Goal: Entertainment & Leisure: Consume media (video, audio)

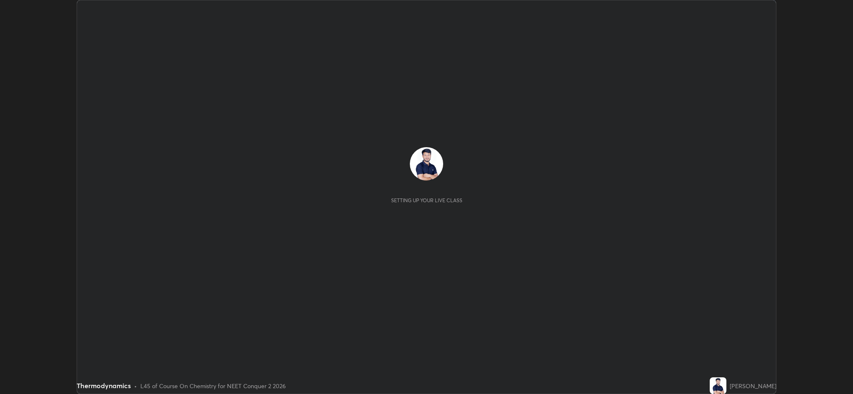
scroll to position [394, 853]
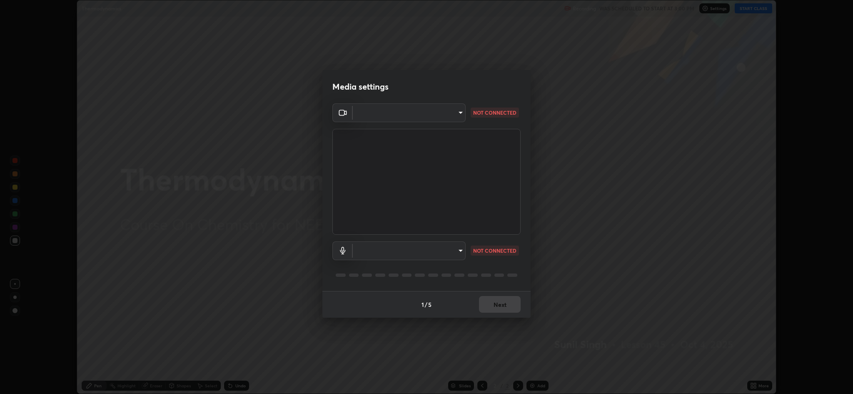
type input "8e34b32ae20a4f0b69f26c930565ddc5c539dbbcd65903d385f91d3a570b2700"
type input "664c4323d255d8e58a9214b6a9055a4be341b7fbfbb270b2ade32e56b3669ea3"
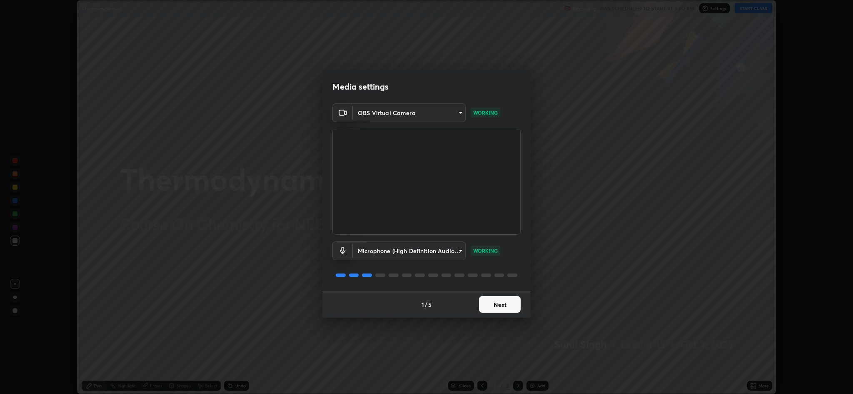
click at [509, 304] on button "Next" at bounding box center [500, 304] width 42 height 17
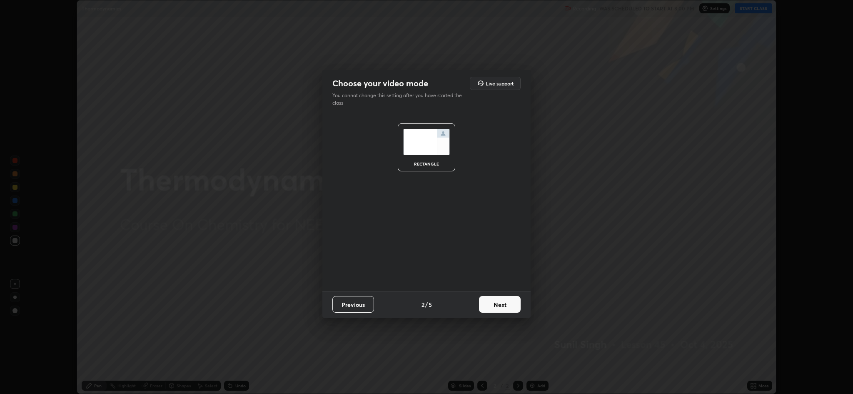
click at [510, 304] on button "Next" at bounding box center [500, 304] width 42 height 17
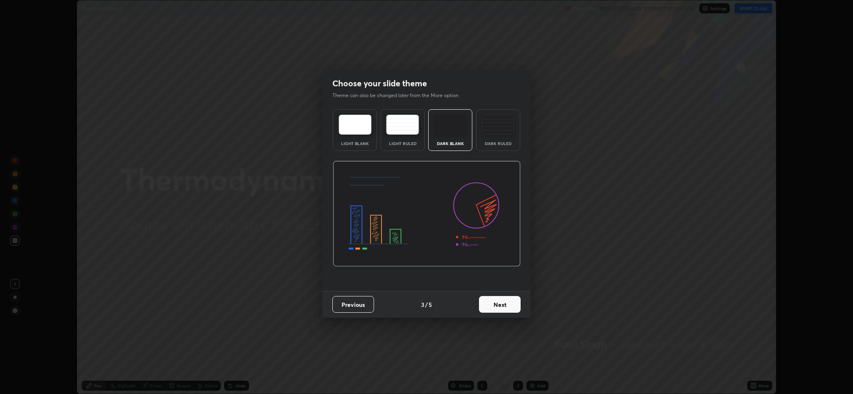
click at [507, 138] on div "Dark Ruled" at bounding box center [498, 130] width 44 height 42
click at [502, 302] on button "Next" at bounding box center [500, 304] width 42 height 17
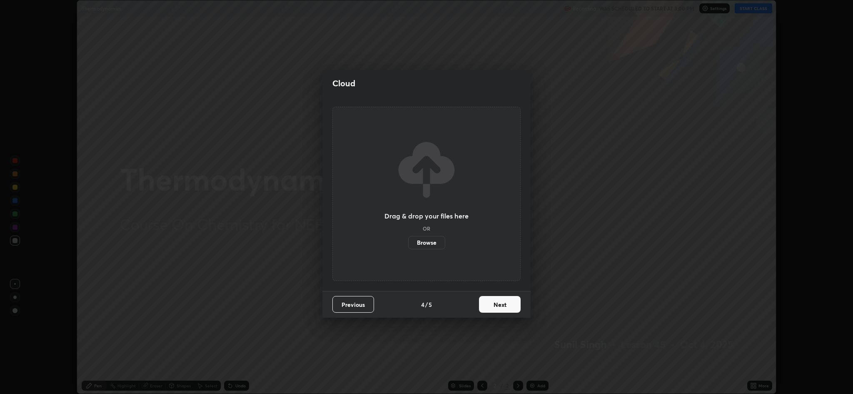
click at [502, 305] on button "Next" at bounding box center [500, 304] width 42 height 17
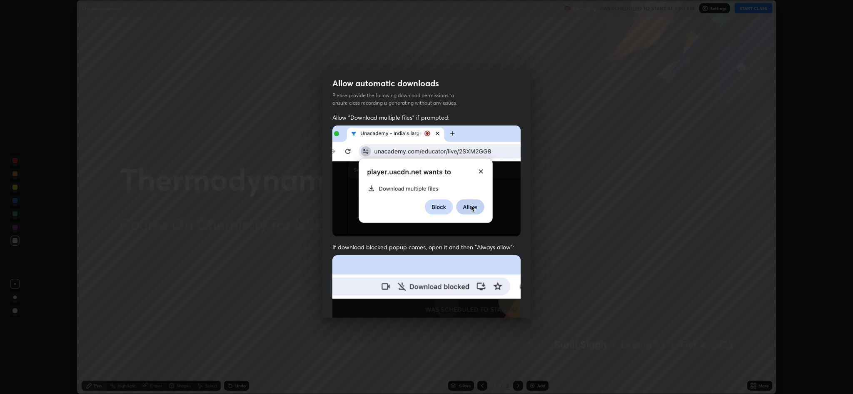
click at [341, 274] on img at bounding box center [426, 346] width 188 height 182
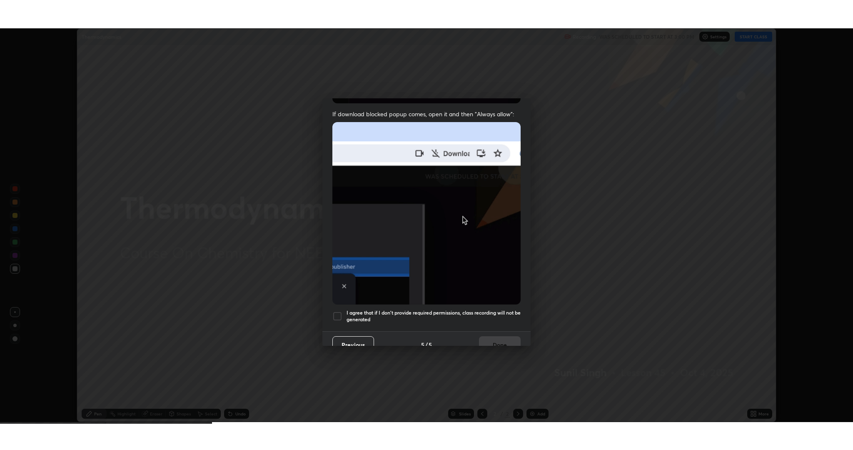
scroll to position [169, 0]
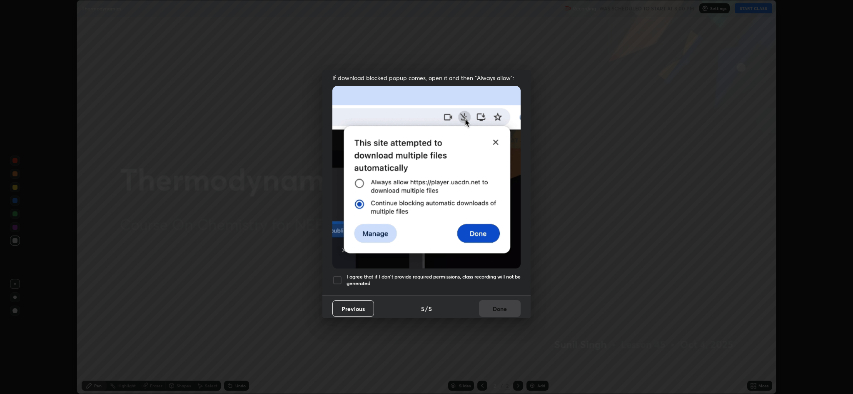
click at [340, 279] on div at bounding box center [337, 280] width 10 height 10
click at [495, 306] on button "Done" at bounding box center [500, 308] width 42 height 17
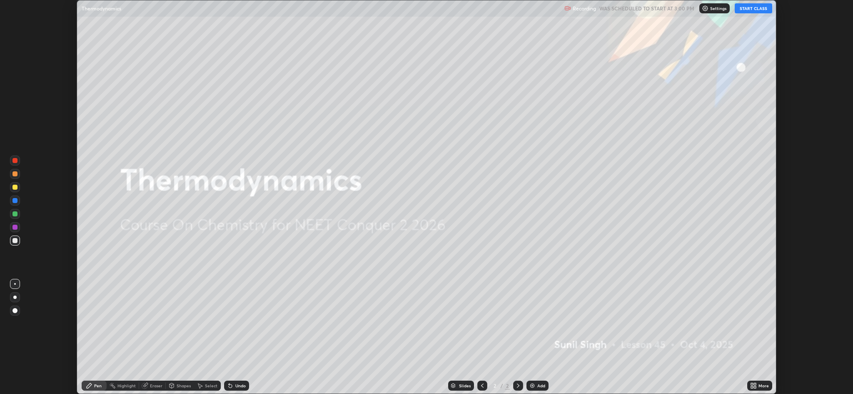
click at [753, 385] on icon at bounding box center [752, 384] width 2 height 2
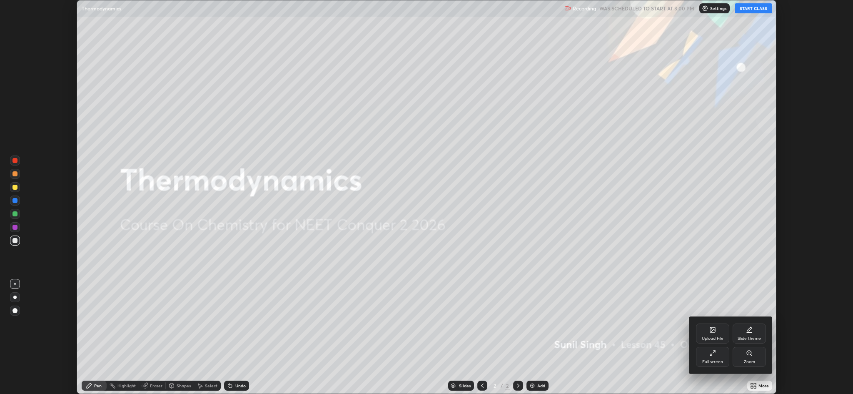
click at [709, 357] on div "Full screen" at bounding box center [712, 357] width 33 height 20
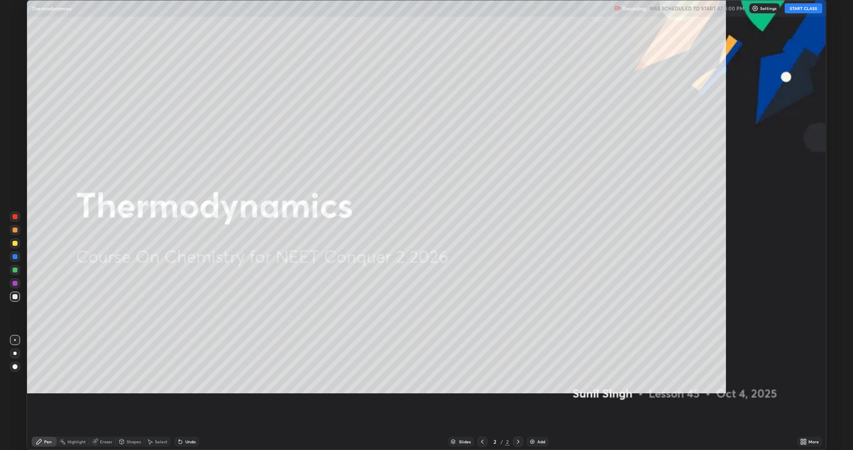
scroll to position [450, 853]
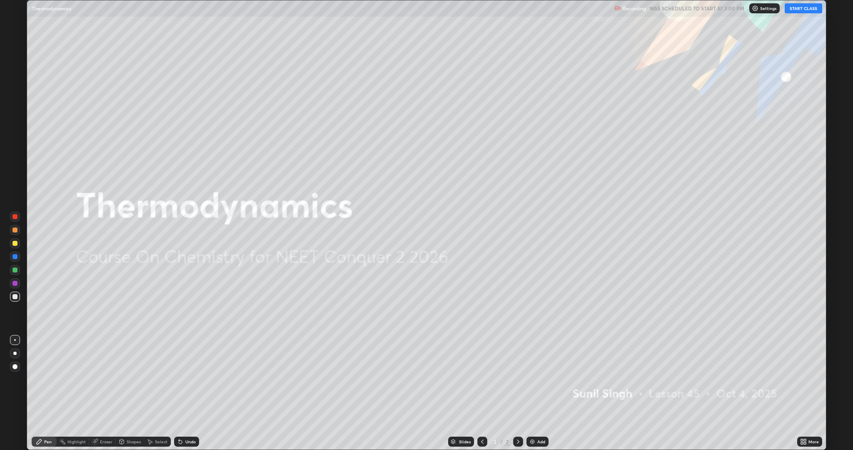
click at [803, 8] on button "START CLASS" at bounding box center [803, 8] width 37 height 10
click at [535, 393] on div "Add" at bounding box center [537, 441] width 22 height 10
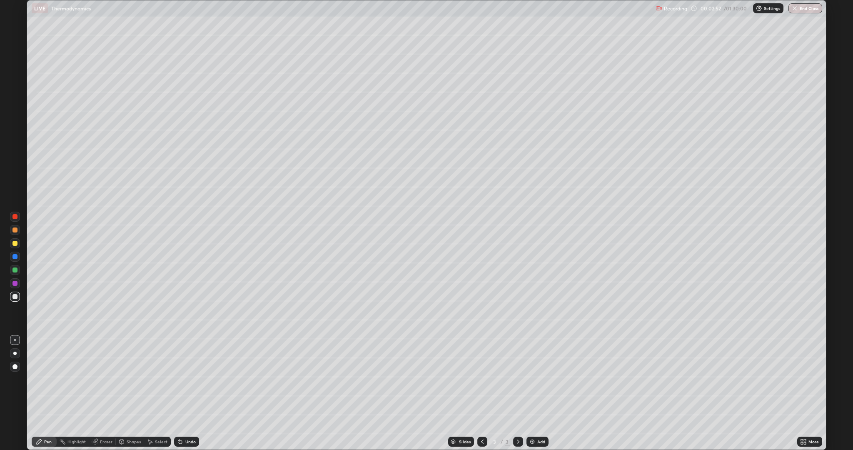
click at [189, 393] on div "Undo" at bounding box center [190, 441] width 10 height 4
click at [14, 242] on div at bounding box center [14, 243] width 5 height 5
click at [540, 393] on div "Add" at bounding box center [541, 441] width 8 height 4
click at [182, 393] on icon at bounding box center [180, 441] width 7 height 7
click at [185, 393] on div "Undo" at bounding box center [190, 441] width 10 height 4
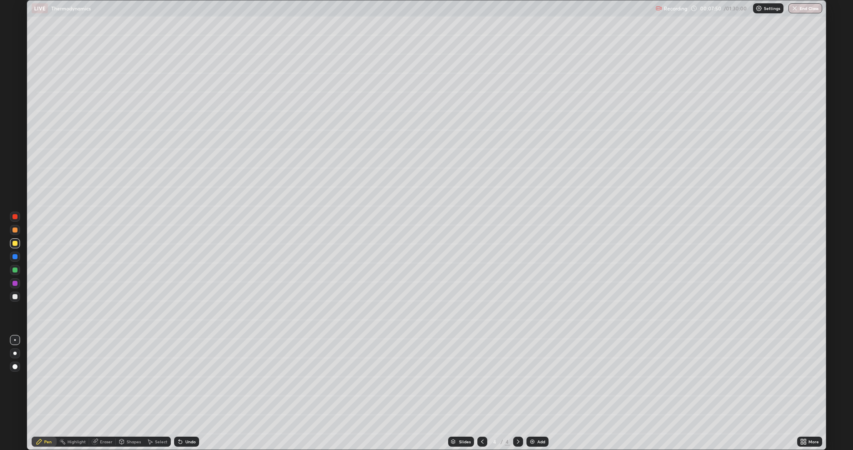
click at [100, 393] on div "Eraser" at bounding box center [106, 441] width 12 height 4
click at [50, 393] on div "Pen" at bounding box center [47, 441] width 7 height 4
click at [179, 393] on icon at bounding box center [180, 441] width 3 height 3
click at [190, 393] on div "Undo" at bounding box center [190, 441] width 10 height 4
click at [15, 297] on div at bounding box center [14, 296] width 5 height 5
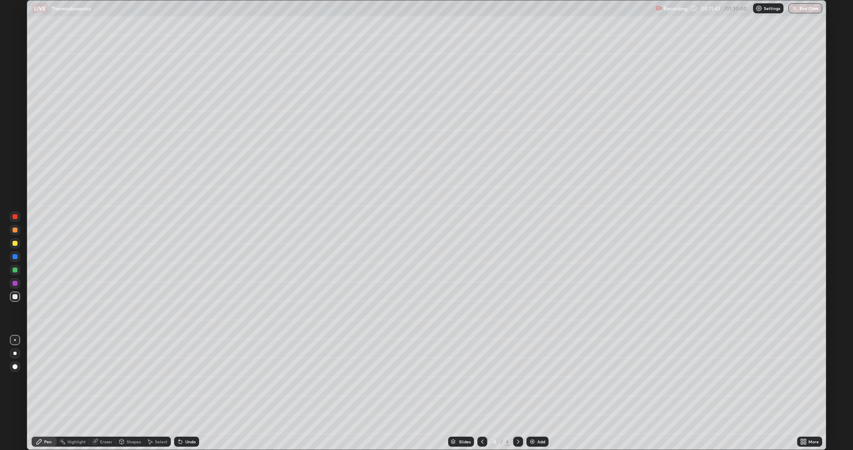
click at [186, 393] on div "Undo" at bounding box center [190, 441] width 10 height 4
click at [189, 393] on div "Undo" at bounding box center [190, 441] width 10 height 4
click at [192, 393] on div "Undo" at bounding box center [190, 441] width 10 height 4
click at [189, 393] on div "Undo" at bounding box center [190, 441] width 10 height 4
click at [188, 393] on div "Undo" at bounding box center [190, 441] width 10 height 4
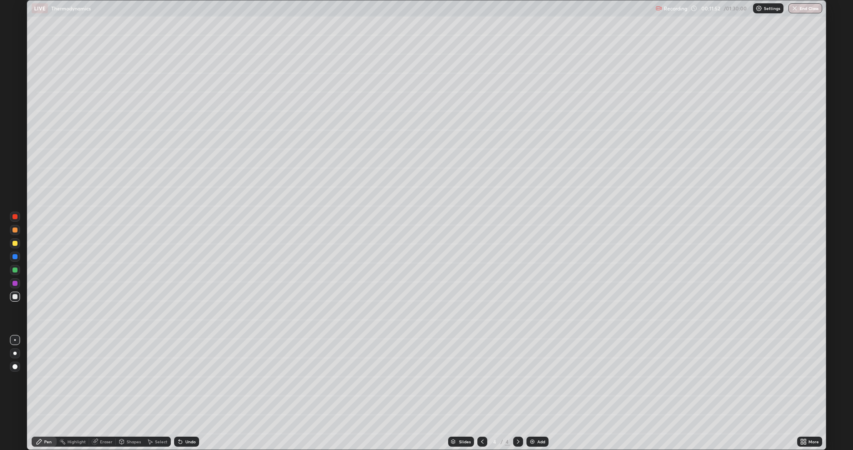
click at [187, 393] on div "Undo" at bounding box center [190, 441] width 10 height 4
click at [185, 393] on div "Undo" at bounding box center [190, 441] width 10 height 4
click at [179, 393] on icon at bounding box center [179, 439] width 1 height 1
click at [185, 393] on div "Undo" at bounding box center [190, 441] width 10 height 4
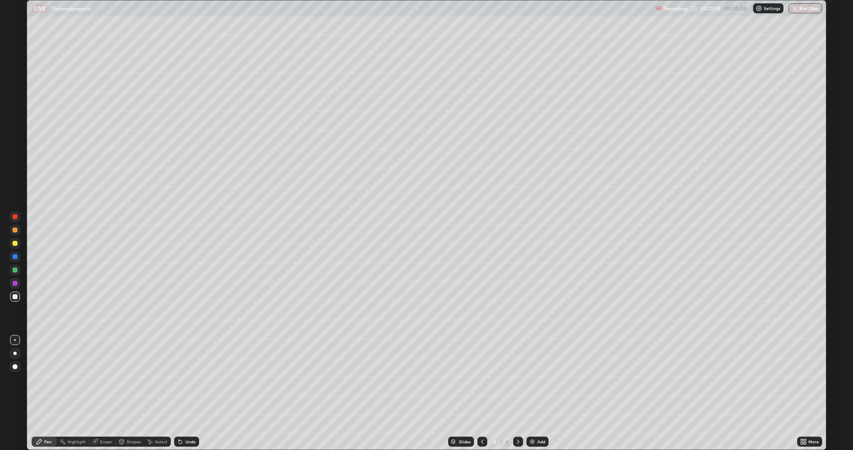
click at [190, 393] on div "Undo" at bounding box center [186, 441] width 25 height 10
click at [189, 393] on div "Undo" at bounding box center [190, 441] width 10 height 4
click at [190, 393] on div "Undo" at bounding box center [190, 441] width 10 height 4
click at [189, 393] on div "Undo" at bounding box center [190, 441] width 10 height 4
click at [185, 393] on div "Undo" at bounding box center [186, 441] width 25 height 10
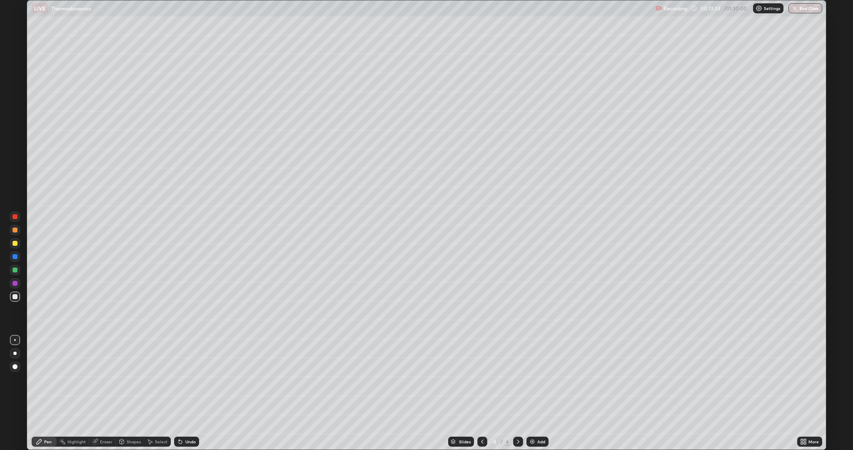
click at [179, 393] on icon at bounding box center [180, 441] width 3 height 3
click at [182, 393] on icon at bounding box center [180, 441] width 7 height 7
click at [183, 393] on div "Undo" at bounding box center [186, 441] width 25 height 10
click at [179, 393] on icon at bounding box center [180, 441] width 3 height 3
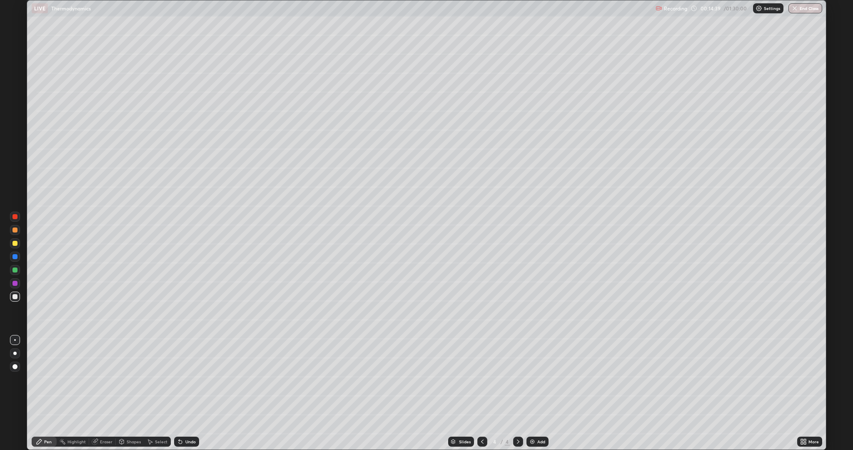
click at [537, 393] on div "Add" at bounding box center [541, 441] width 8 height 4
click at [190, 393] on div "Undo" at bounding box center [190, 441] width 10 height 4
click at [189, 393] on div "Undo" at bounding box center [190, 441] width 10 height 4
click at [186, 393] on div "Undo" at bounding box center [186, 441] width 25 height 10
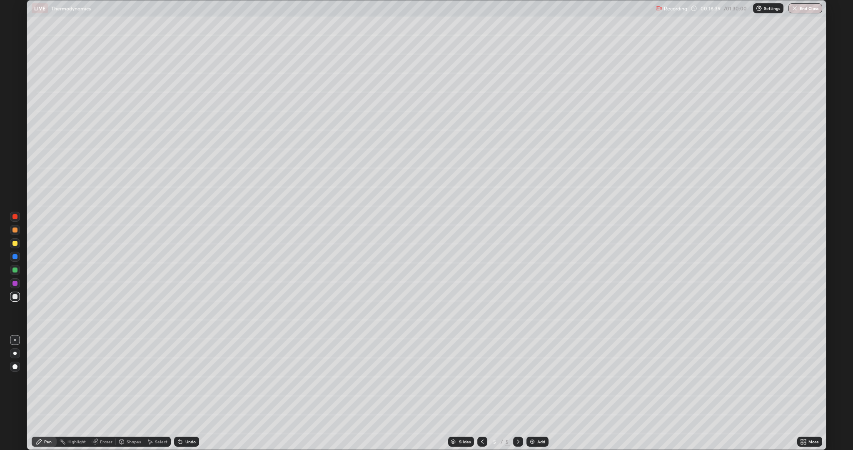
click at [189, 393] on div "Undo" at bounding box center [190, 441] width 10 height 4
click at [190, 393] on div "Undo" at bounding box center [190, 441] width 10 height 4
click at [189, 393] on div "Undo" at bounding box center [190, 441] width 10 height 4
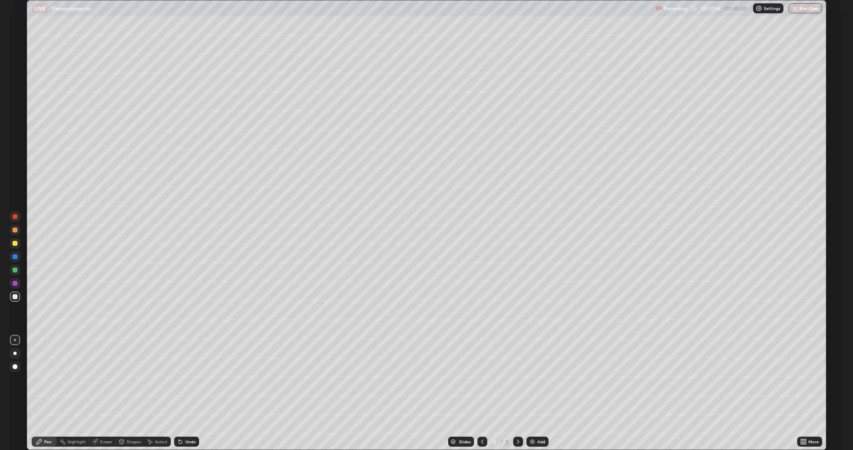
click at [189, 393] on div "Undo" at bounding box center [190, 441] width 10 height 4
click at [190, 393] on div "Undo" at bounding box center [190, 441] width 10 height 4
click at [184, 393] on div "Undo" at bounding box center [186, 441] width 25 height 10
click at [179, 393] on icon at bounding box center [180, 441] width 3 height 3
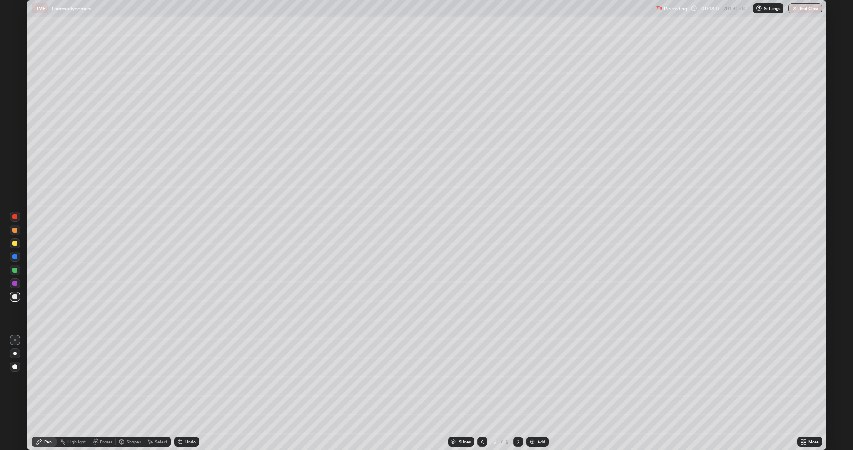
click at [179, 393] on icon at bounding box center [180, 441] width 3 height 3
click at [184, 393] on div "Undo" at bounding box center [186, 441] width 25 height 10
click at [186, 393] on div "Undo" at bounding box center [190, 441] width 10 height 4
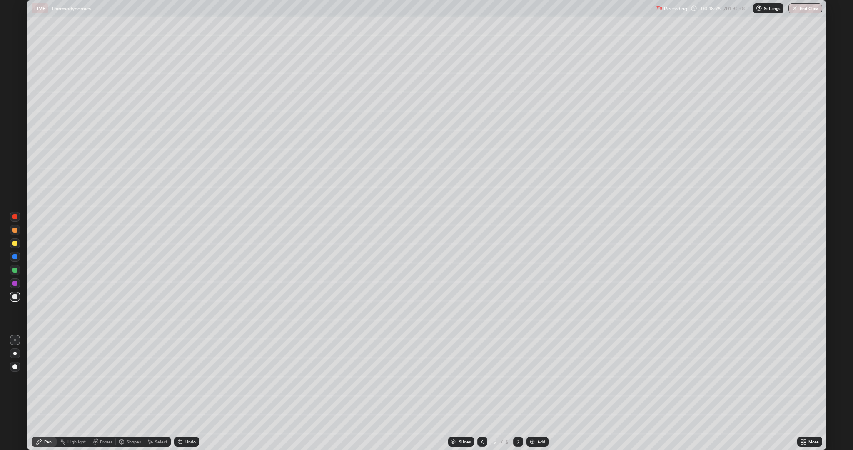
click at [186, 393] on div "Undo" at bounding box center [190, 441] width 10 height 4
click at [481, 393] on icon at bounding box center [482, 441] width 7 height 7
click at [515, 393] on icon at bounding box center [518, 441] width 7 height 7
click at [15, 243] on div at bounding box center [14, 243] width 5 height 5
click at [15, 296] on div at bounding box center [14, 296] width 5 height 5
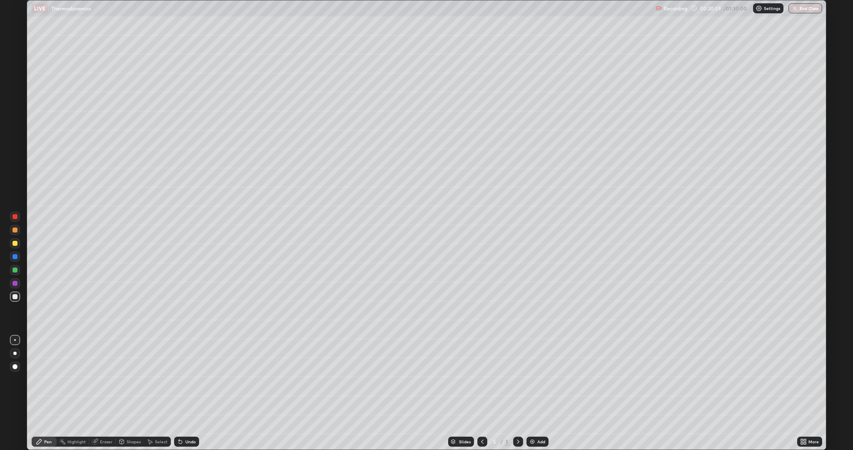
click at [189, 393] on div "Undo" at bounding box center [190, 441] width 10 height 4
click at [186, 393] on div "Undo" at bounding box center [190, 441] width 10 height 4
click at [540, 393] on div "Add" at bounding box center [541, 441] width 8 height 4
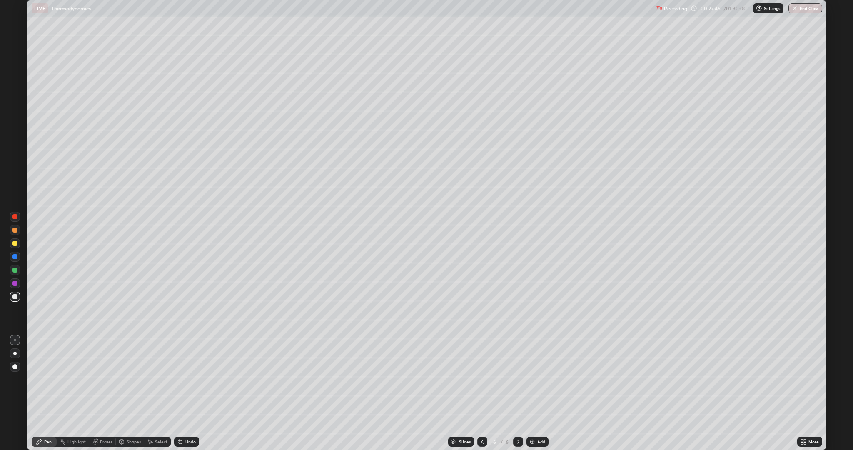
click at [185, 393] on div "Undo" at bounding box center [190, 441] width 10 height 4
click at [187, 393] on div "Undo" at bounding box center [190, 441] width 10 height 4
click at [190, 393] on div "Undo" at bounding box center [190, 441] width 10 height 4
click at [185, 393] on div "Undo" at bounding box center [190, 441] width 10 height 4
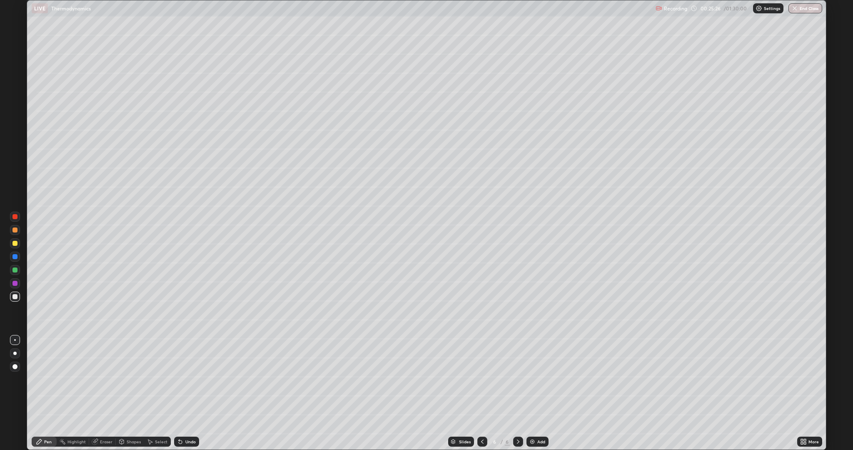
click at [186, 393] on div "Undo" at bounding box center [190, 441] width 10 height 4
click at [187, 393] on div "Undo" at bounding box center [190, 441] width 10 height 4
click at [179, 393] on icon at bounding box center [180, 441] width 3 height 3
click at [97, 393] on icon at bounding box center [94, 441] width 5 height 5
click at [46, 393] on div "Pen" at bounding box center [47, 441] width 7 height 4
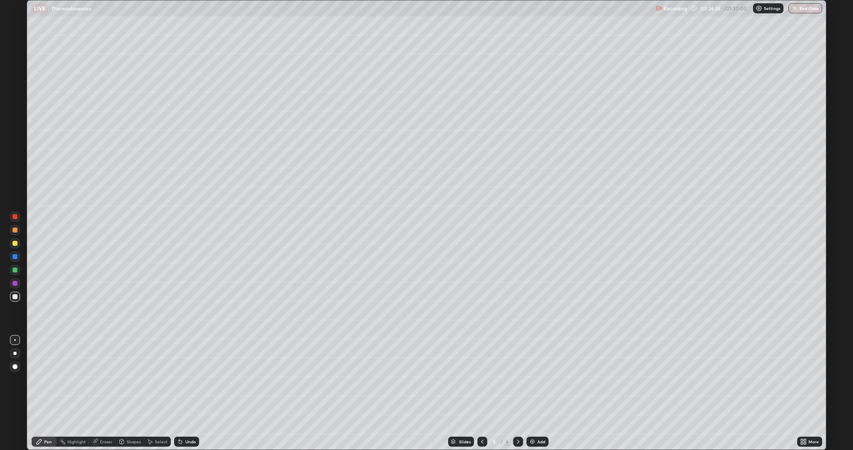
click at [481, 393] on icon at bounding box center [482, 441] width 2 height 4
click at [517, 393] on icon at bounding box center [518, 441] width 7 height 7
click at [481, 393] on icon at bounding box center [482, 441] width 7 height 7
click at [517, 393] on icon at bounding box center [518, 441] width 7 height 7
click at [494, 393] on div "6" at bounding box center [495, 441] width 8 height 5
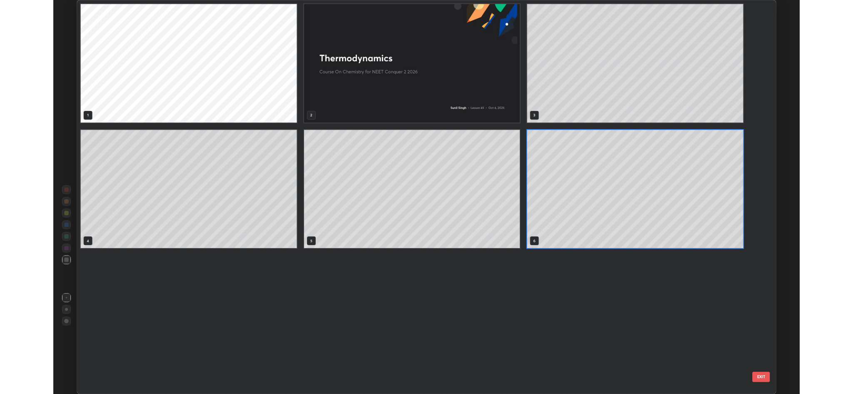
scroll to position [446, 795]
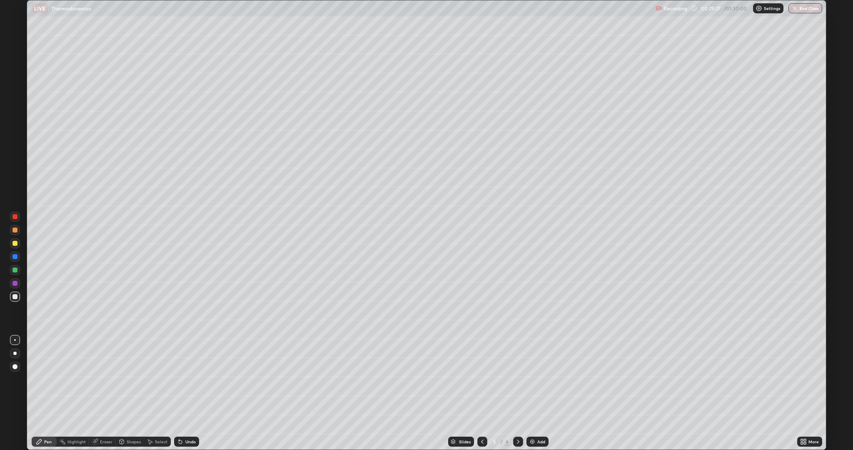
click at [518, 393] on icon at bounding box center [518, 441] width 7 height 7
click at [531, 393] on img at bounding box center [532, 441] width 7 height 7
click at [182, 393] on icon at bounding box center [180, 441] width 7 height 7
click at [188, 393] on div "Undo" at bounding box center [186, 441] width 25 height 10
click at [192, 393] on div "Undo" at bounding box center [186, 441] width 25 height 10
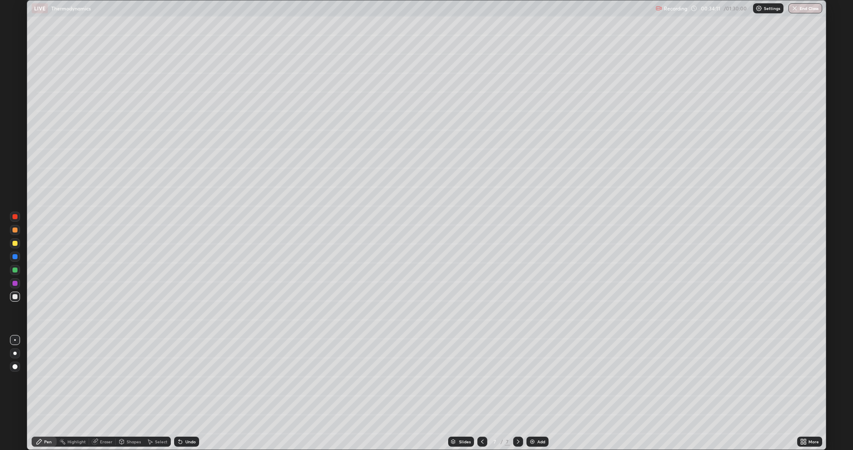
click at [179, 393] on icon at bounding box center [179, 439] width 1 height 1
click at [180, 393] on icon at bounding box center [180, 441] width 7 height 7
click at [482, 393] on div at bounding box center [482, 441] width 10 height 17
click at [483, 393] on icon at bounding box center [482, 441] width 7 height 7
click at [479, 393] on icon at bounding box center [482, 441] width 7 height 7
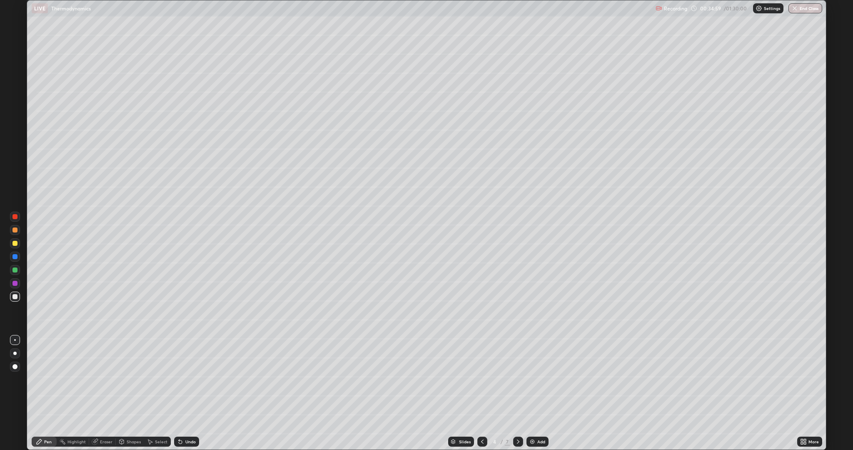
click at [479, 393] on icon at bounding box center [482, 441] width 7 height 7
click at [517, 393] on icon at bounding box center [518, 441] width 7 height 7
click at [518, 393] on icon at bounding box center [518, 441] width 2 height 4
click at [517, 393] on icon at bounding box center [518, 441] width 7 height 7
click at [483, 393] on icon at bounding box center [482, 441] width 7 height 7
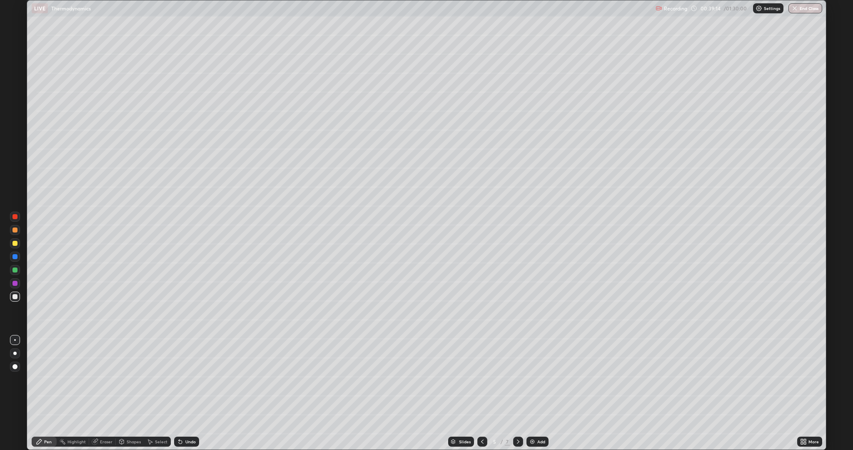
click at [517, 393] on icon at bounding box center [518, 441] width 7 height 7
click at [529, 393] on img at bounding box center [532, 441] width 7 height 7
click at [481, 393] on icon at bounding box center [482, 441] width 7 height 7
click at [517, 393] on icon at bounding box center [518, 441] width 7 height 7
click at [519, 393] on icon at bounding box center [518, 441] width 7 height 7
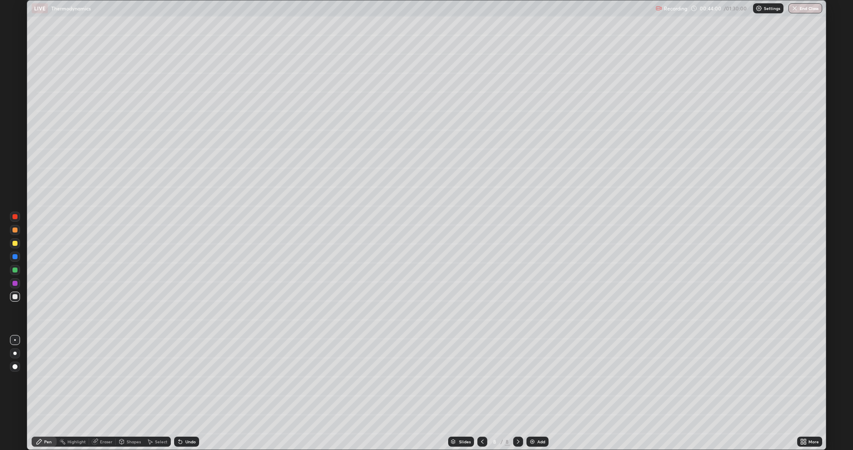
click at [541, 393] on div "Add" at bounding box center [541, 441] width 8 height 4
click at [185, 393] on div "Undo" at bounding box center [186, 441] width 25 height 10
click at [179, 393] on icon at bounding box center [180, 441] width 3 height 3
click at [184, 393] on div "Undo" at bounding box center [186, 441] width 25 height 10
click at [185, 393] on div "Undo" at bounding box center [186, 441] width 25 height 10
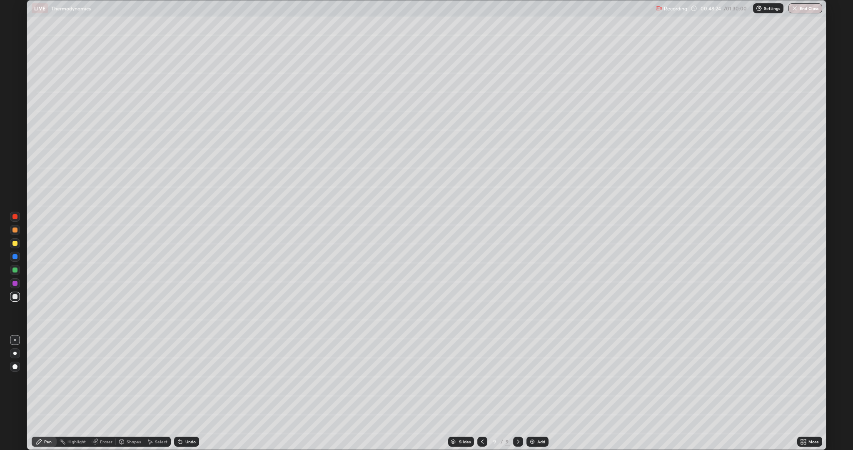
click at [15, 244] on div at bounding box center [14, 243] width 5 height 5
click at [536, 393] on div "Add" at bounding box center [537, 441] width 22 height 10
click at [187, 393] on div "Undo" at bounding box center [190, 441] width 10 height 4
click at [481, 393] on icon at bounding box center [482, 441] width 7 height 7
click at [519, 393] on icon at bounding box center [518, 441] width 7 height 7
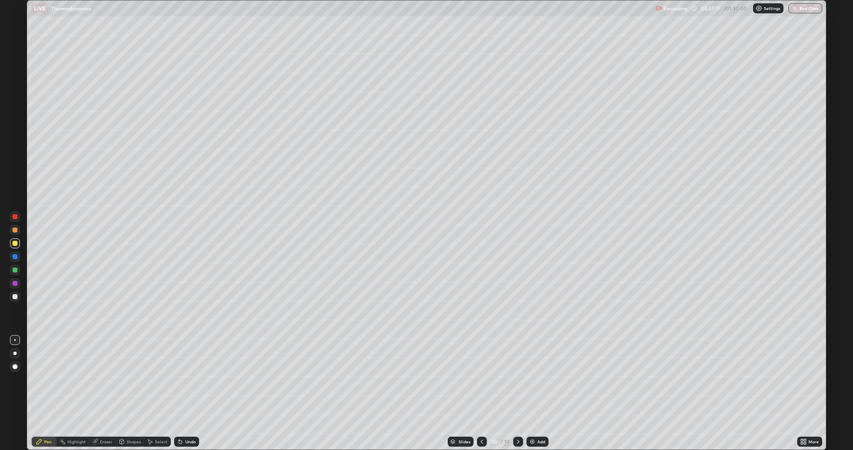
click at [535, 393] on div "Add" at bounding box center [537, 441] width 22 height 10
click at [529, 393] on img at bounding box center [532, 441] width 7 height 7
click at [484, 393] on icon at bounding box center [482, 441] width 7 height 7
click at [483, 393] on icon at bounding box center [482, 441] width 7 height 7
click at [95, 393] on icon at bounding box center [94, 441] width 5 height 5
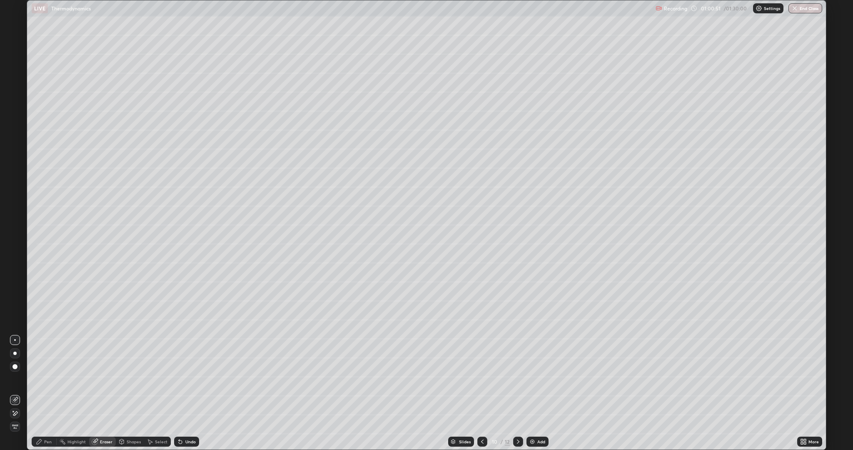
click at [45, 393] on div "Pen" at bounding box center [47, 441] width 7 height 4
click at [520, 393] on icon at bounding box center [518, 441] width 7 height 7
click at [532, 393] on img at bounding box center [532, 441] width 7 height 7
click at [481, 393] on icon at bounding box center [482, 441] width 7 height 7
click at [516, 393] on icon at bounding box center [518, 441] width 7 height 7
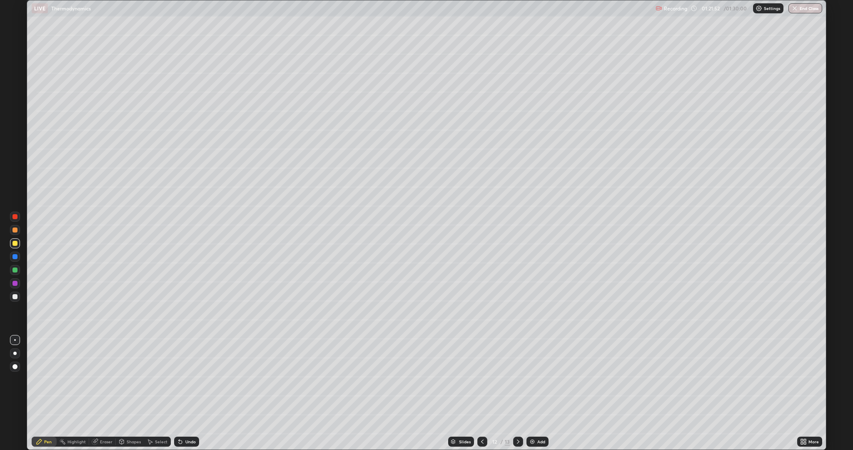
click at [534, 393] on img at bounding box center [532, 441] width 7 height 7
click at [187, 393] on div "Undo" at bounding box center [190, 441] width 10 height 4
click at [184, 393] on div "Undo" at bounding box center [186, 441] width 25 height 10
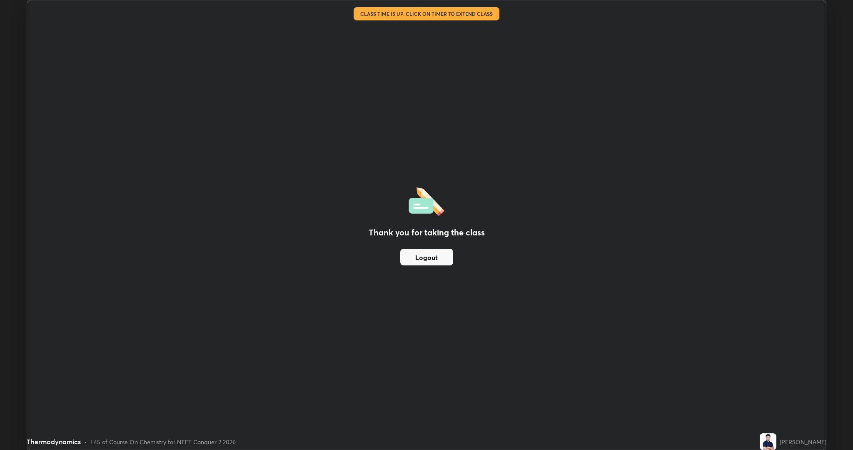
click at [470, 8] on div "Thermodynamics" at bounding box center [366, 8] width 669 height 17
click at [478, 8] on div "Thermodynamics" at bounding box center [366, 8] width 669 height 17
click at [478, 15] on div "Thermodynamics" at bounding box center [366, 8] width 669 height 17
click at [476, 17] on div "Thank you for taking the class Logout" at bounding box center [426, 224] width 799 height 449
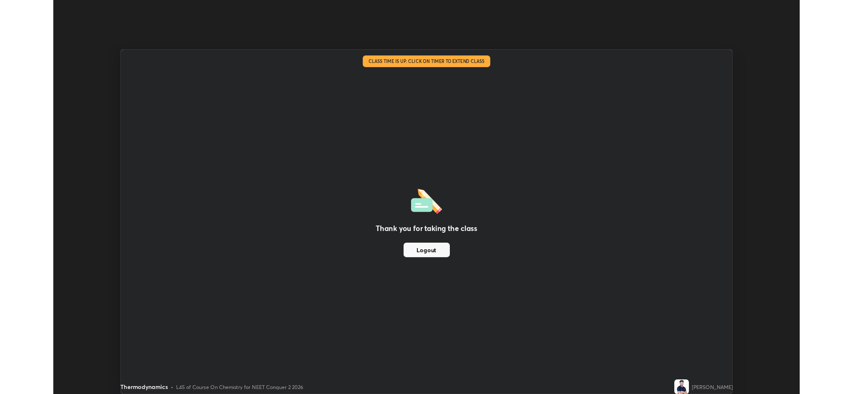
scroll to position [41257, 40798]
